Goal: Task Accomplishment & Management: Use online tool/utility

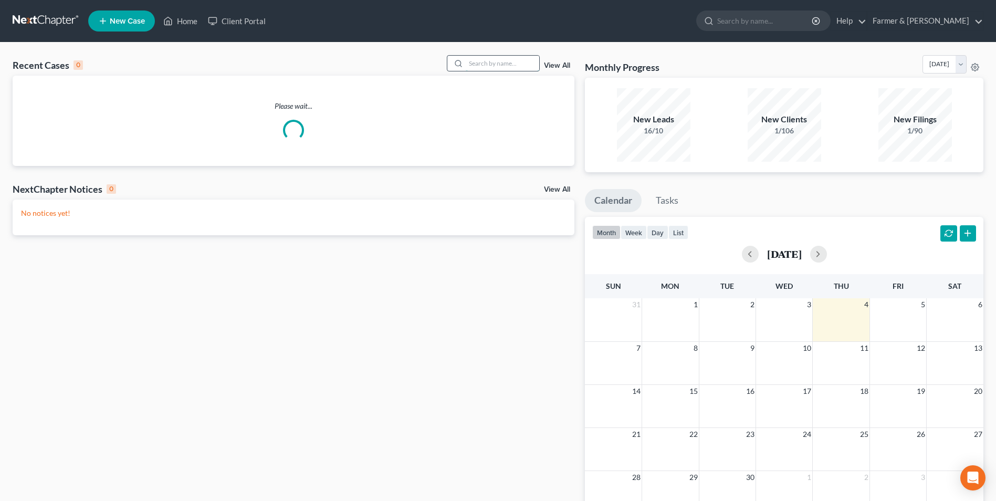
click at [510, 59] on input "search" at bounding box center [503, 63] width 74 height 15
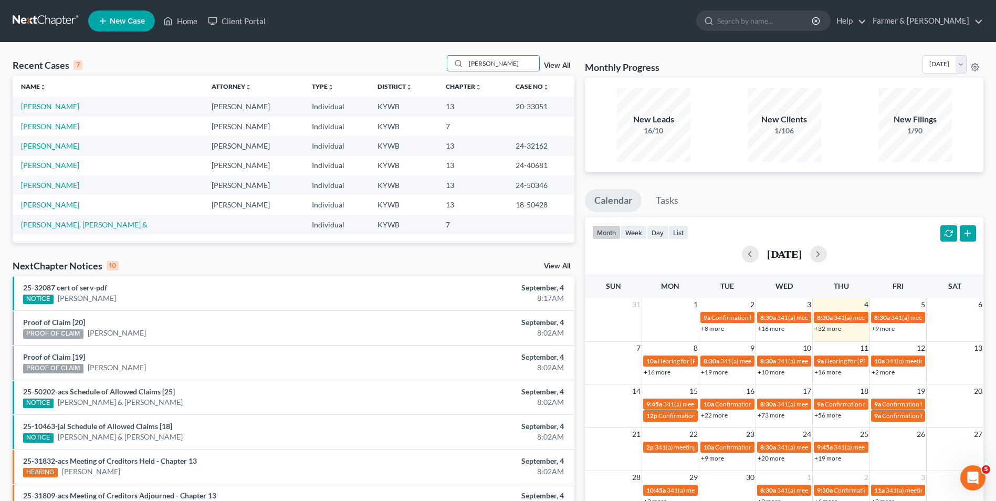
type input "[PERSON_NAME]"
click at [46, 106] on link "[PERSON_NAME]" at bounding box center [50, 106] width 58 height 9
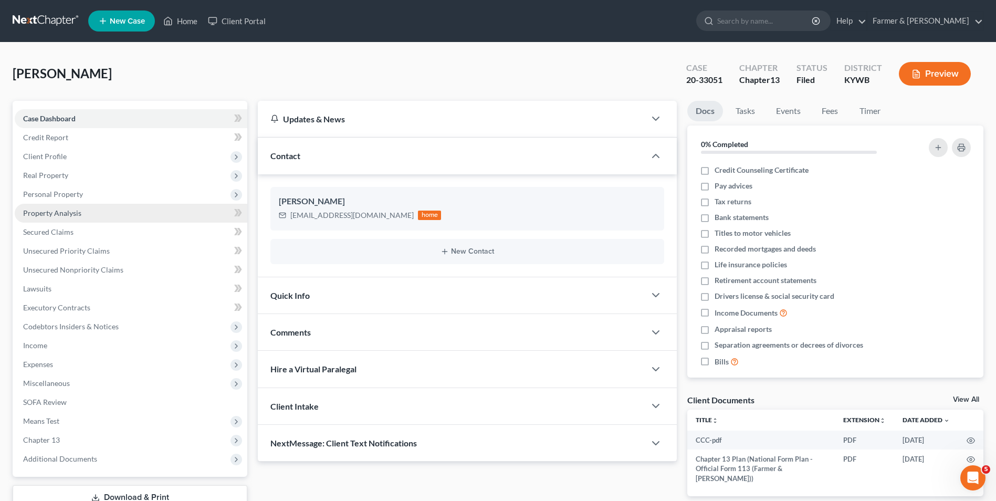
click at [74, 210] on span "Property Analysis" at bounding box center [52, 213] width 58 height 9
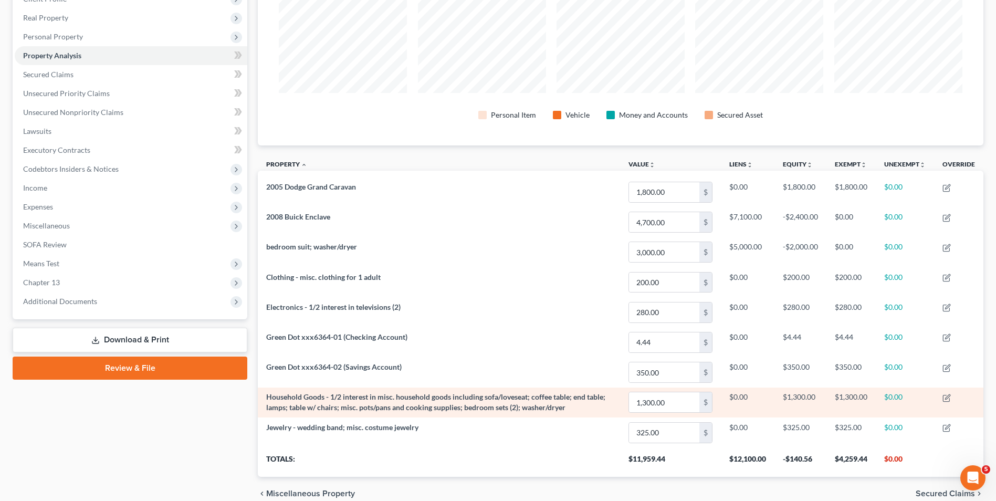
scroll to position [207, 0]
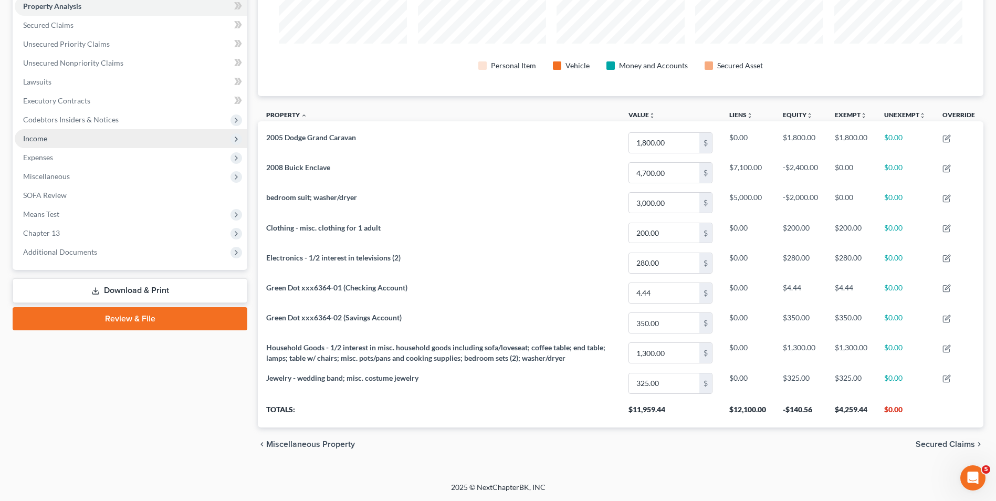
click at [48, 141] on span "Income" at bounding box center [131, 138] width 233 height 19
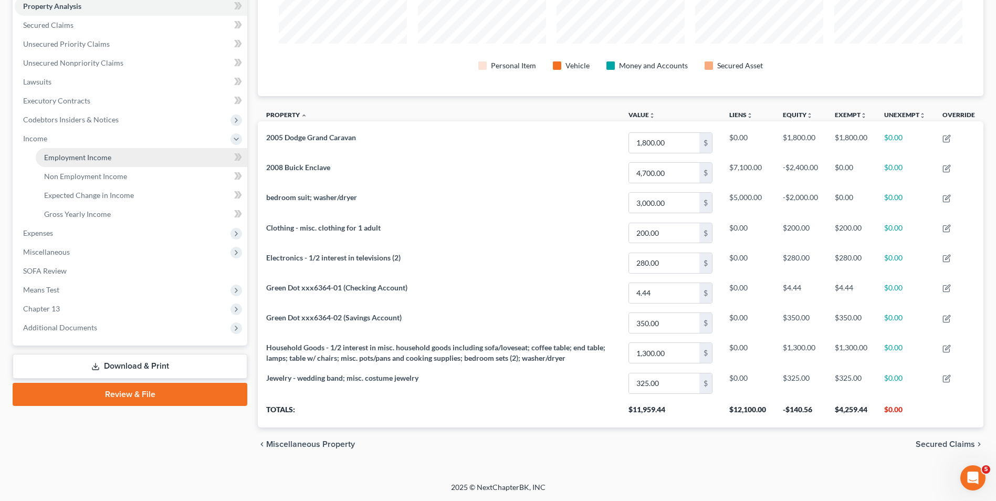
click at [40, 162] on link "Employment Income" at bounding box center [142, 157] width 212 height 19
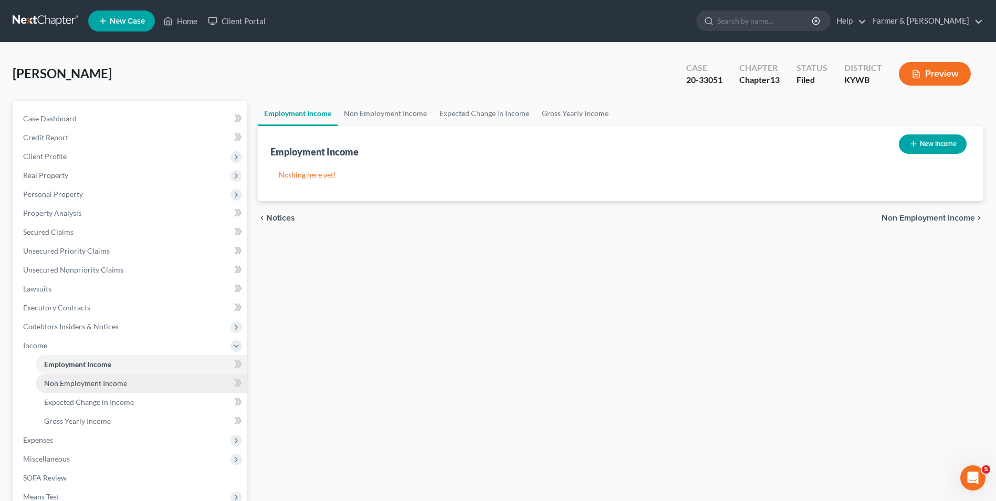
click at [57, 391] on link "Non Employment Income" at bounding box center [142, 383] width 212 height 19
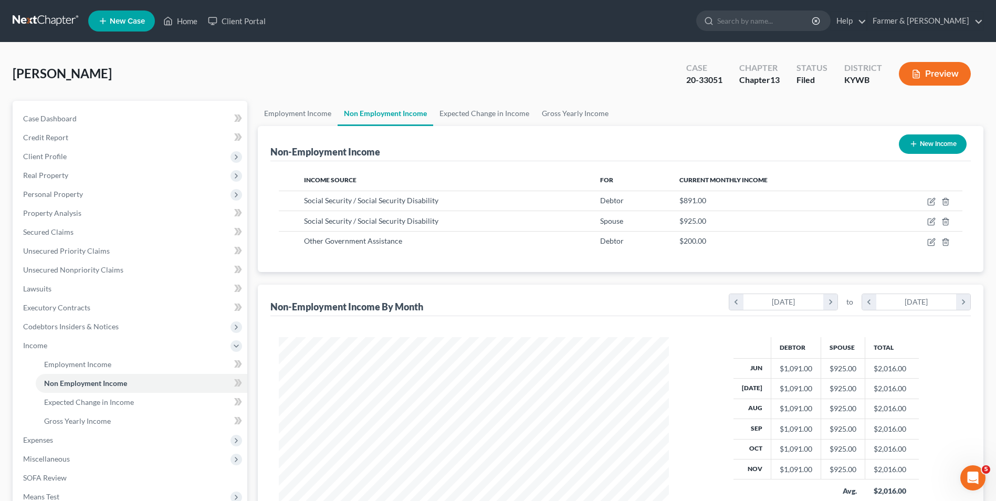
scroll to position [152, 0]
